Goal: Transaction & Acquisition: Purchase product/service

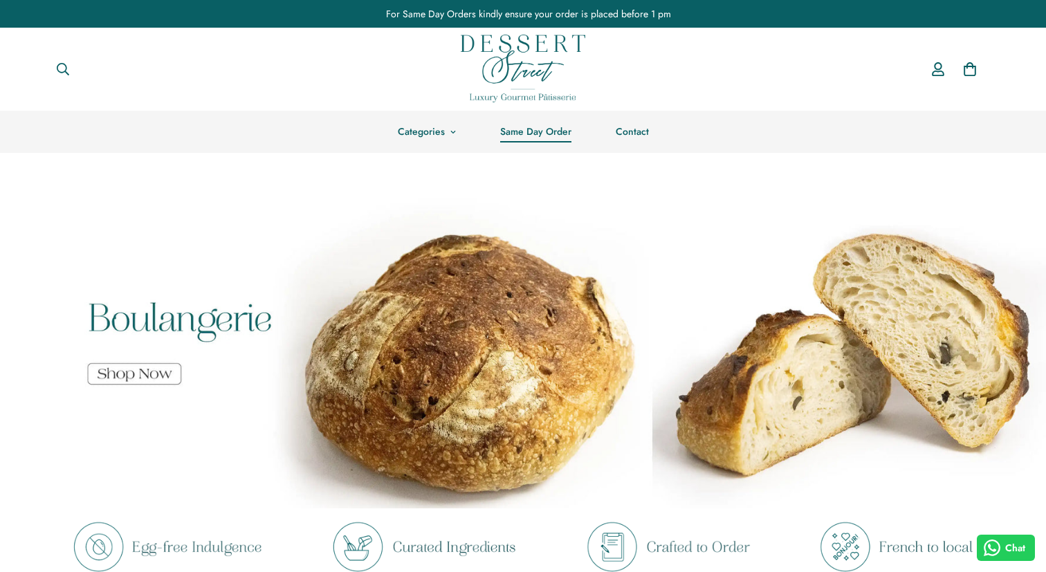
click at [530, 134] on link "Same Day Order" at bounding box center [535, 132] width 115 height 42
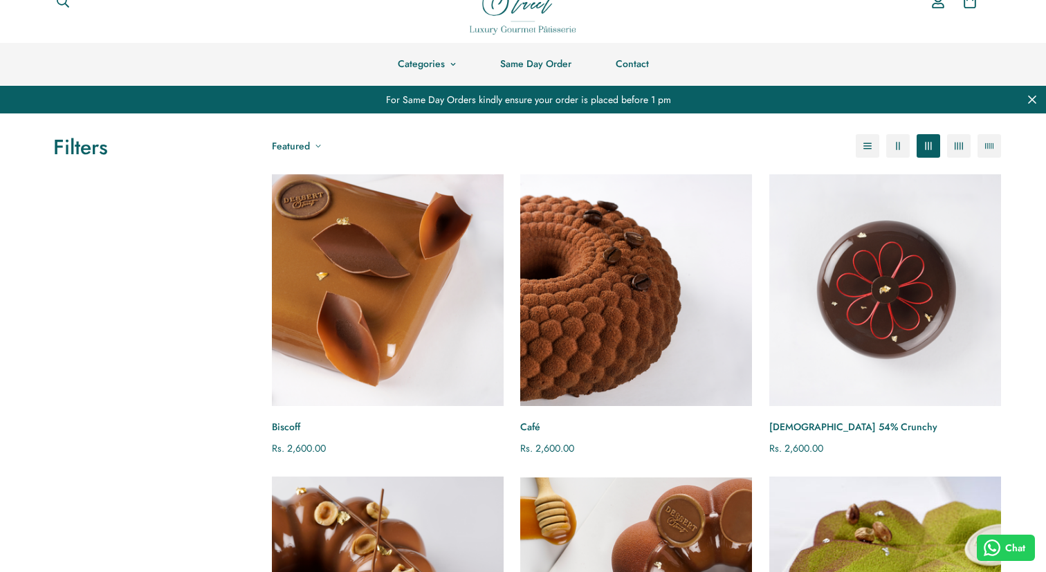
scroll to position [51, 0]
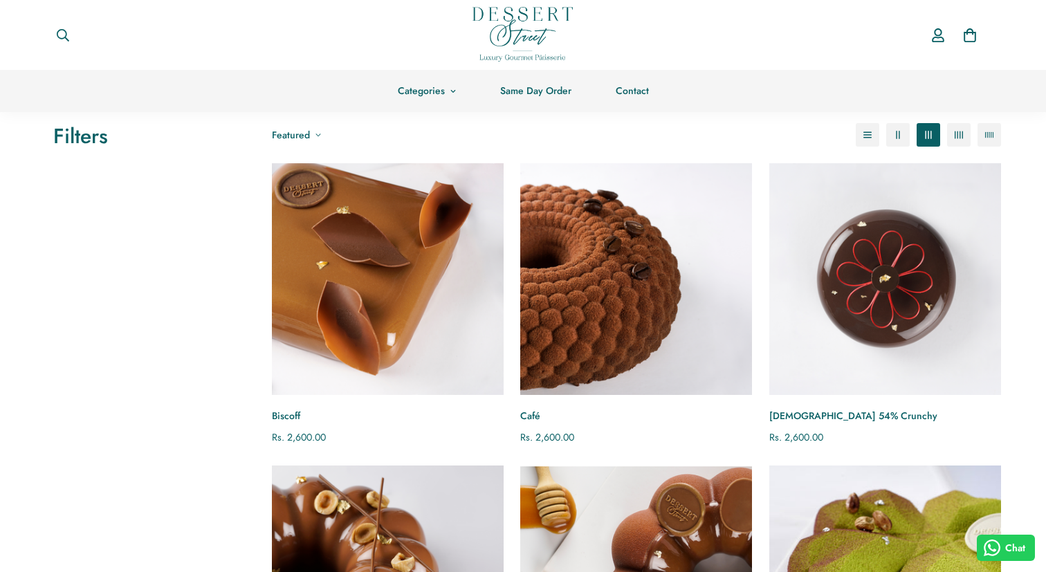
click at [82, 137] on h3 "Filters" at bounding box center [148, 136] width 191 height 26
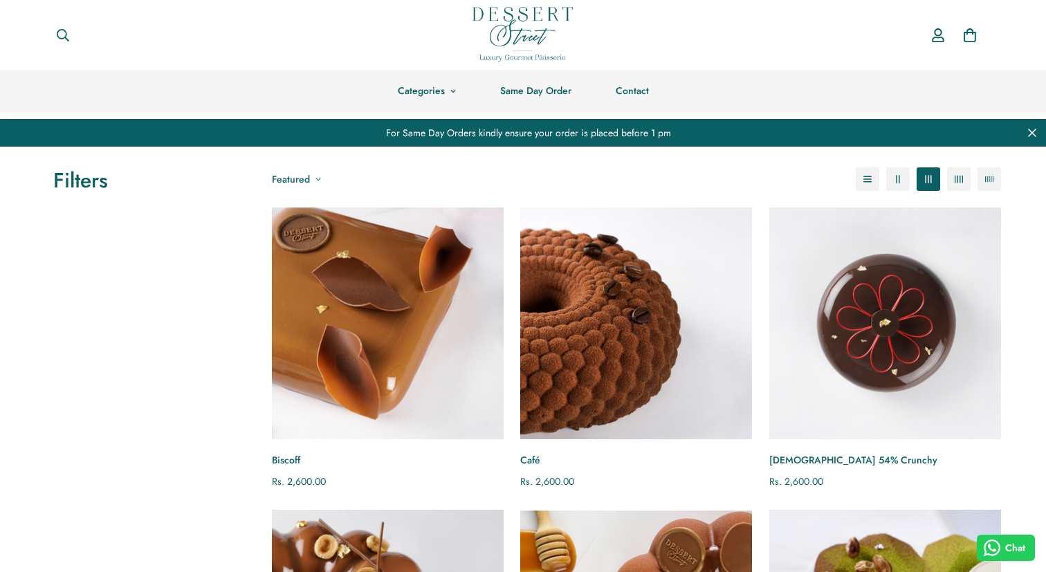
scroll to position [0, 0]
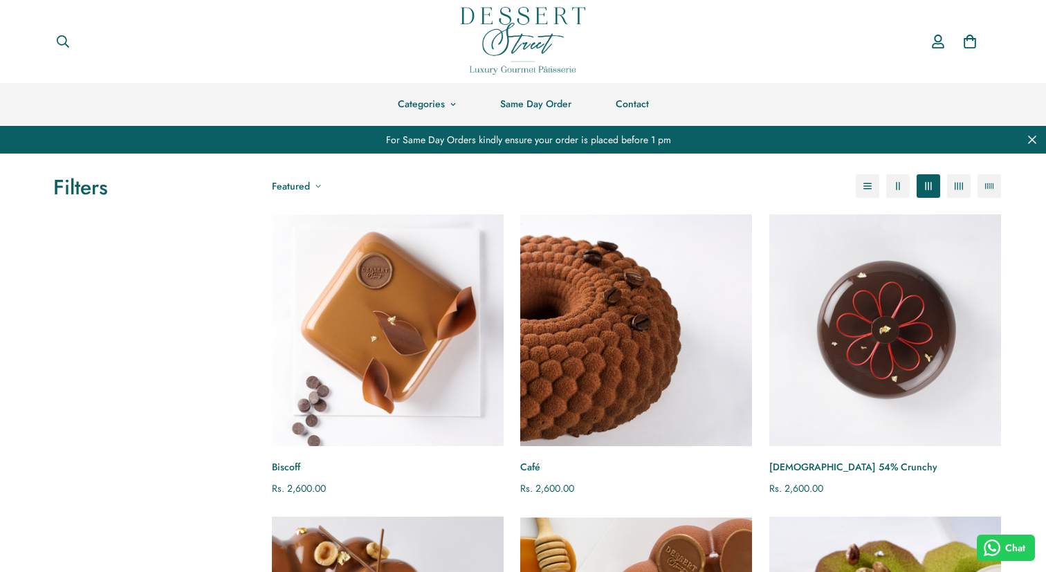
click at [373, 375] on img "Biscoff" at bounding box center [387, 330] width 255 height 255
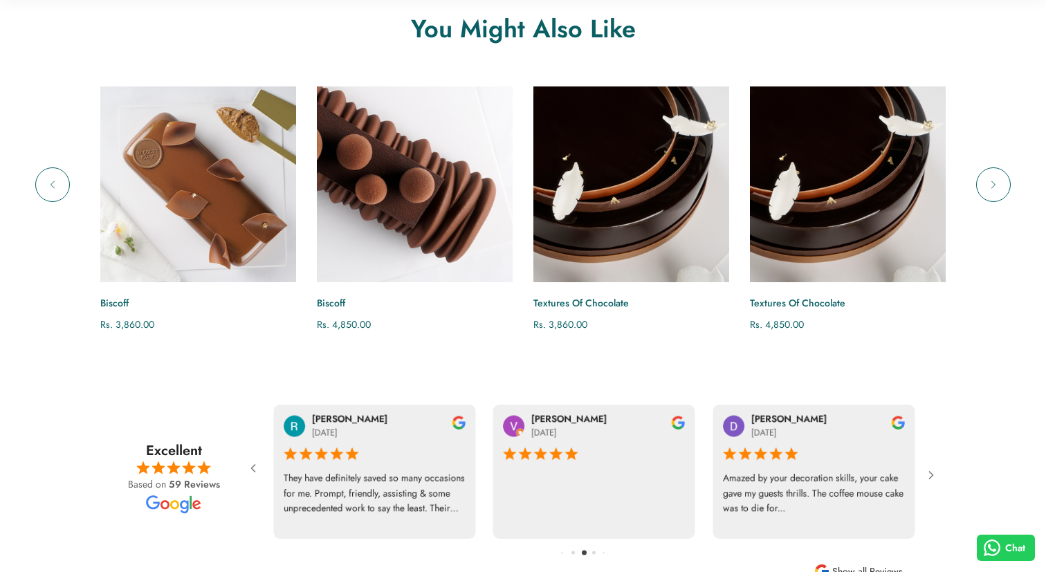
scroll to position [1037, 0]
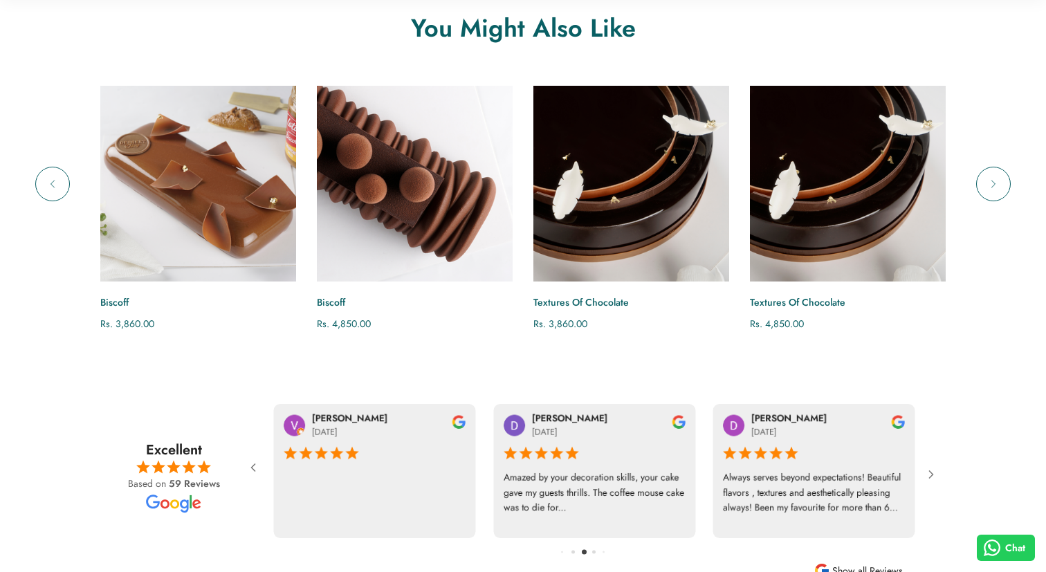
click at [197, 164] on img "Biscoff" at bounding box center [198, 183] width 215 height 215
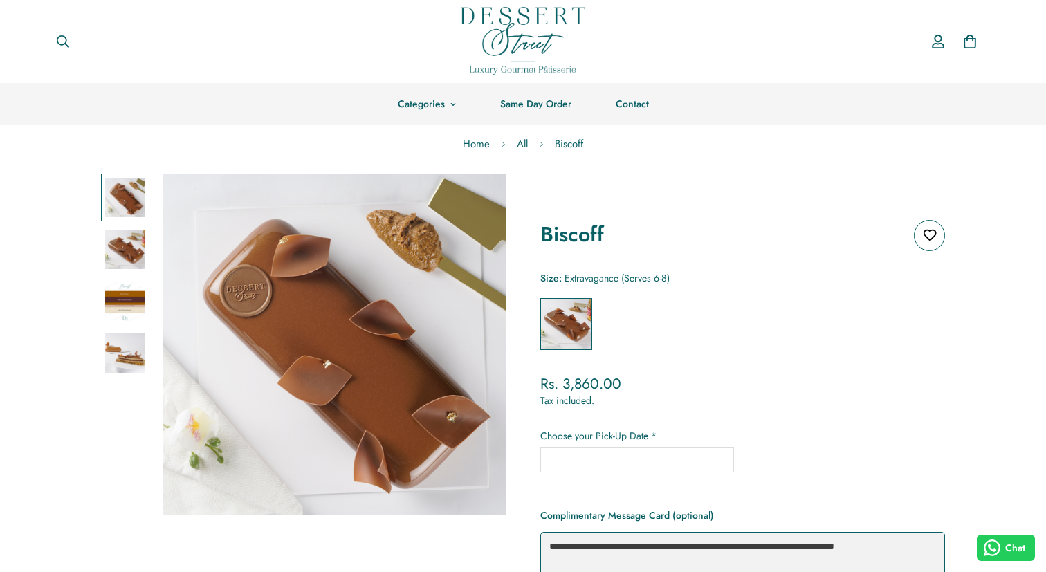
click at [618, 452] on input "text" at bounding box center [637, 460] width 194 height 26
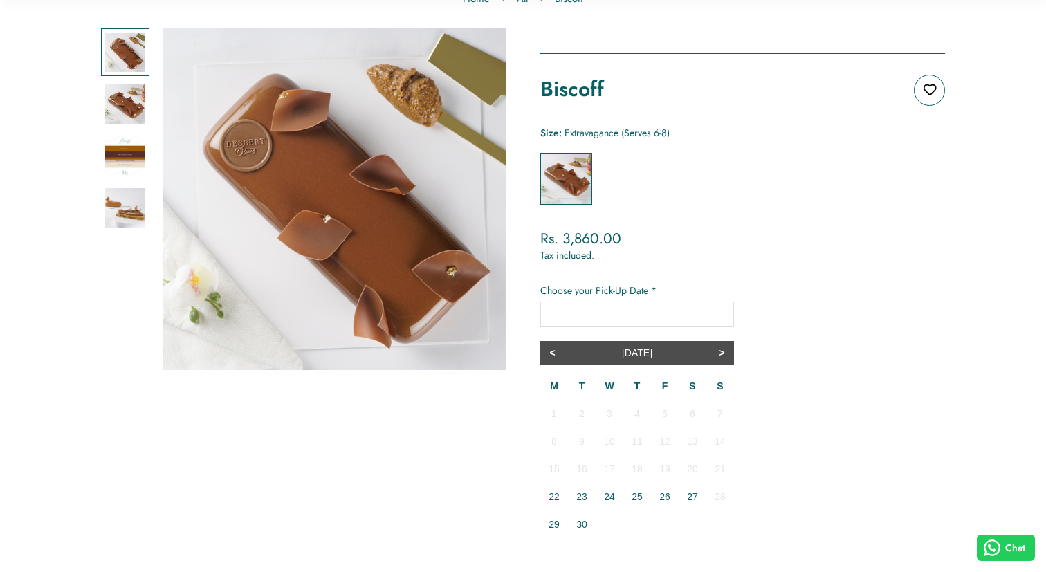
scroll to position [147, 0]
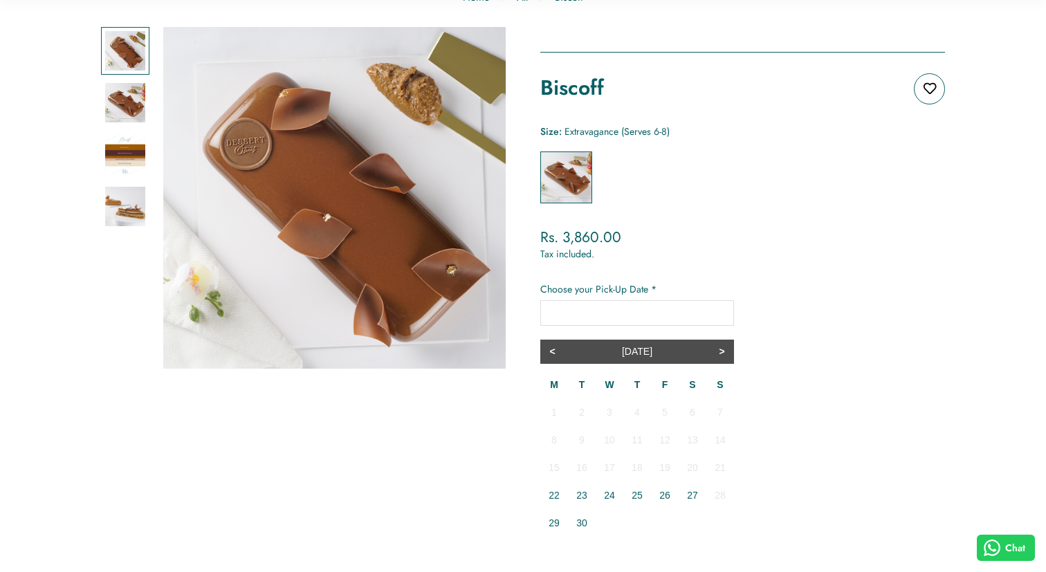
click at [806, 426] on div "**********" at bounding box center [742, 425] width 405 height 286
